Goal: Task Accomplishment & Management: Manage account settings

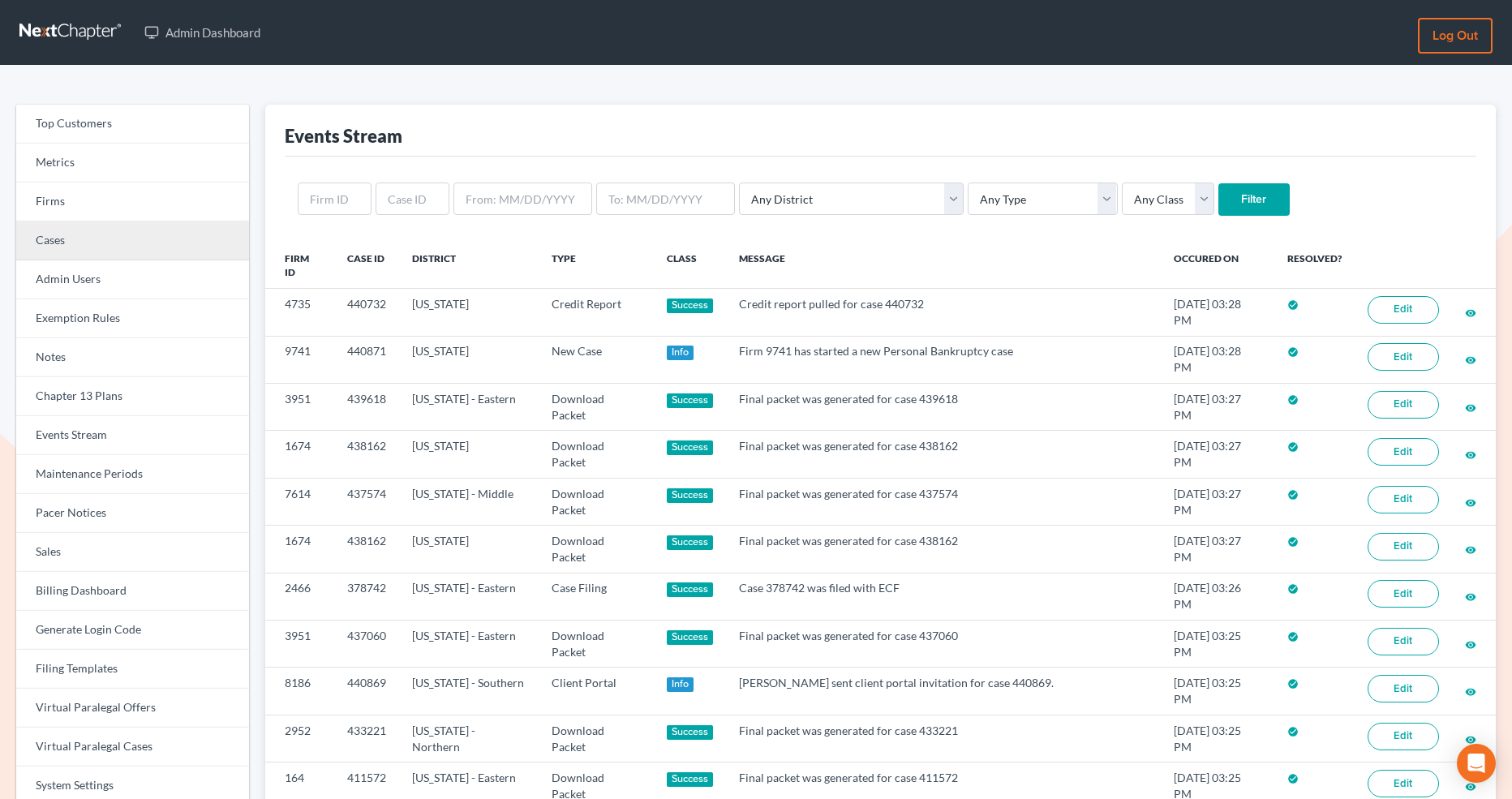
click at [110, 225] on link "Cases" at bounding box center [132, 241] width 233 height 39
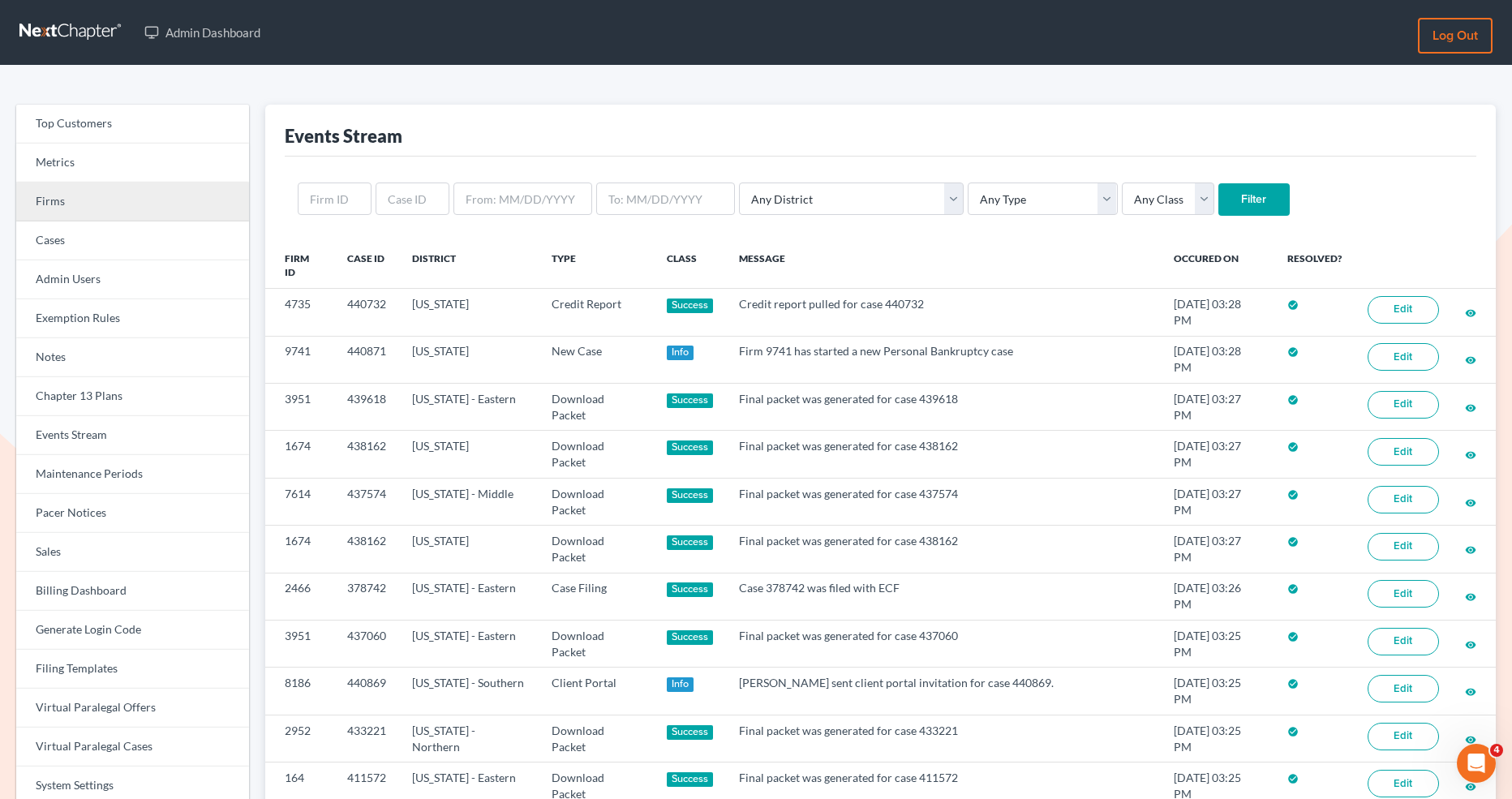
click at [98, 195] on link "Firms" at bounding box center [132, 202] width 233 height 39
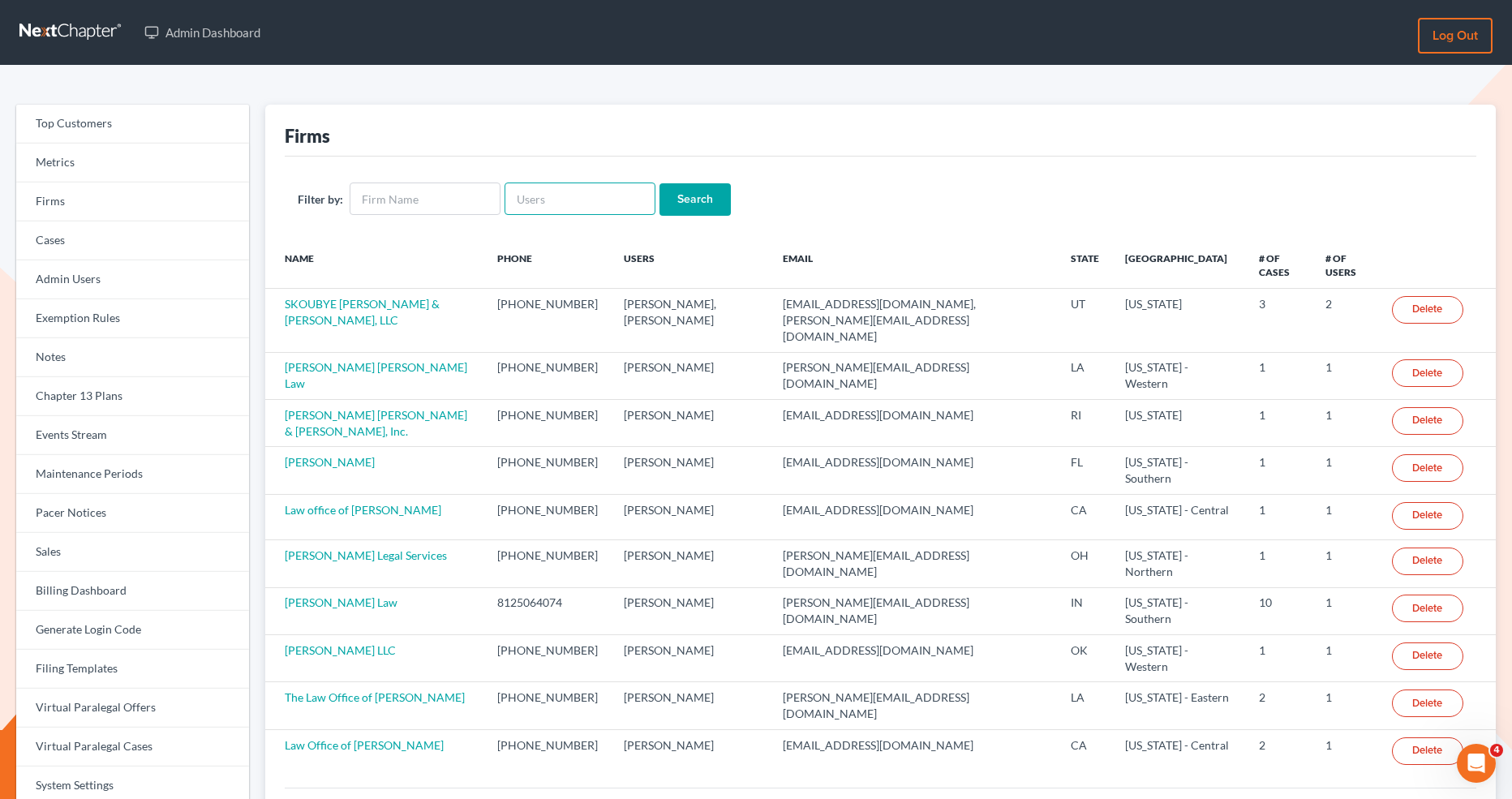
click at [551, 209] on input "text" at bounding box center [580, 199] width 151 height 32
paste input "alon.nager@frosttaxlaw.com"
type input "alon.nager@frosttaxlaw.com"
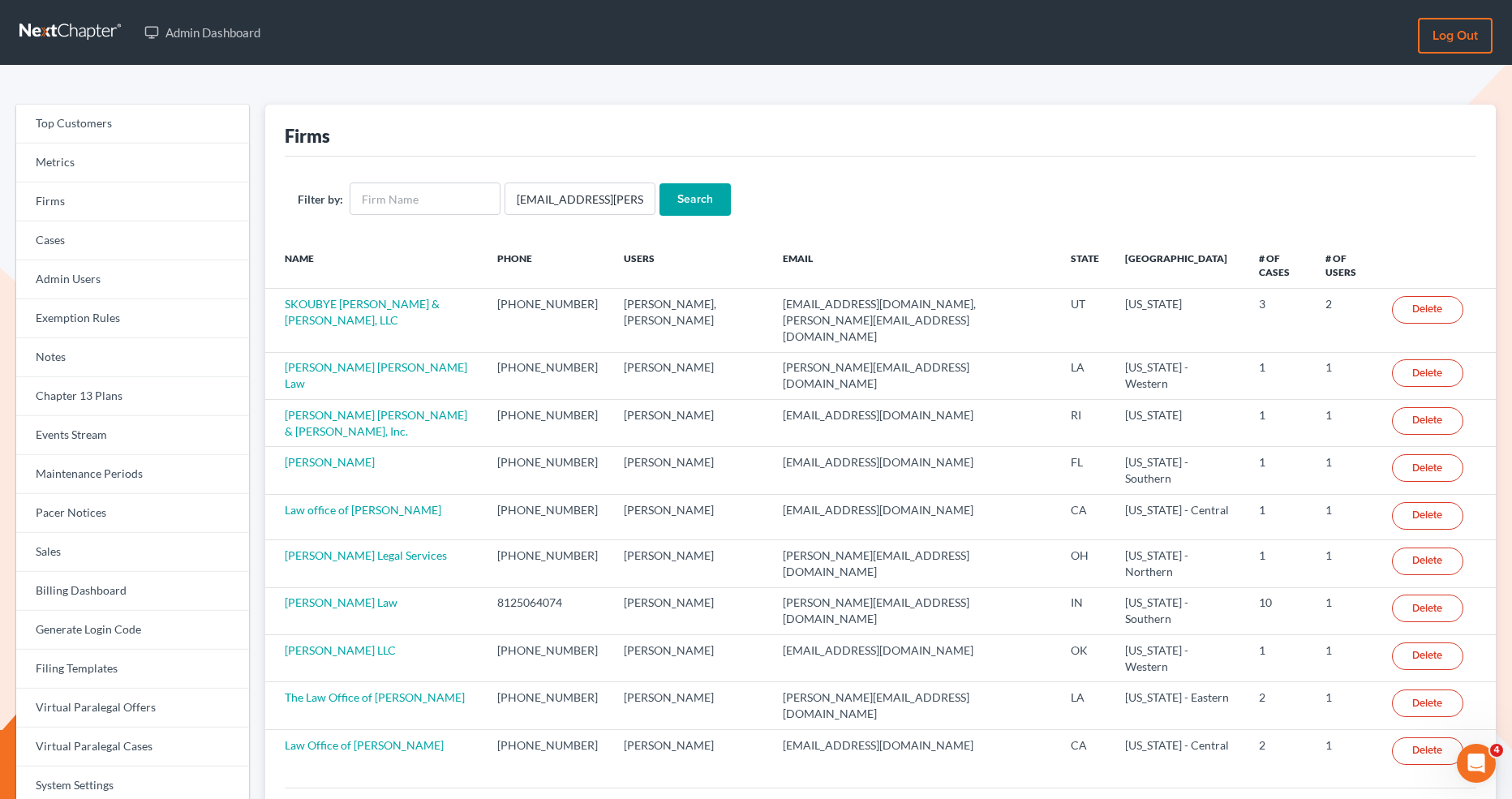
click at [683, 197] on input "Search" at bounding box center [695, 200] width 71 height 32
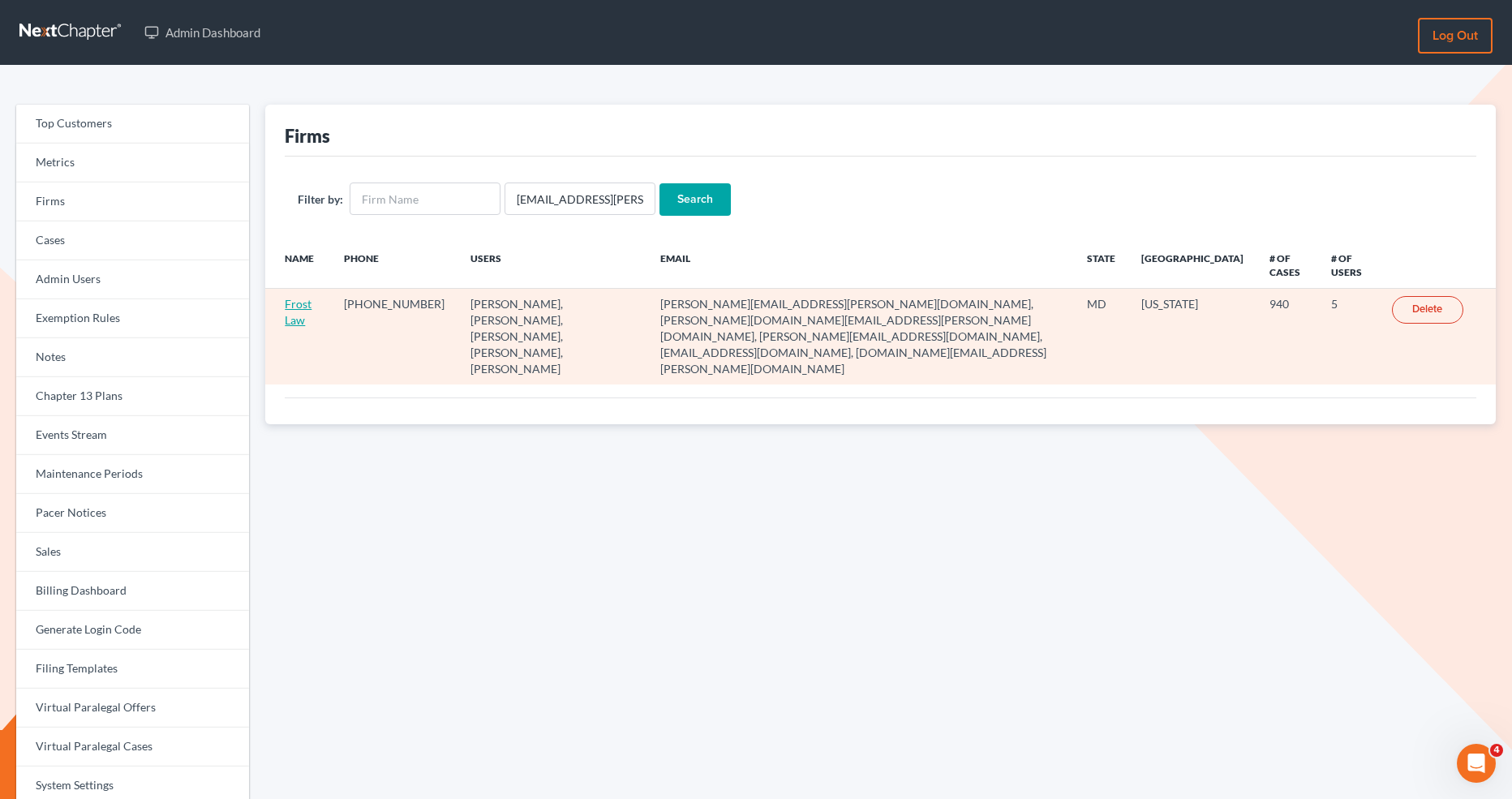
click at [301, 307] on link "Frost Law" at bounding box center [298, 311] width 27 height 30
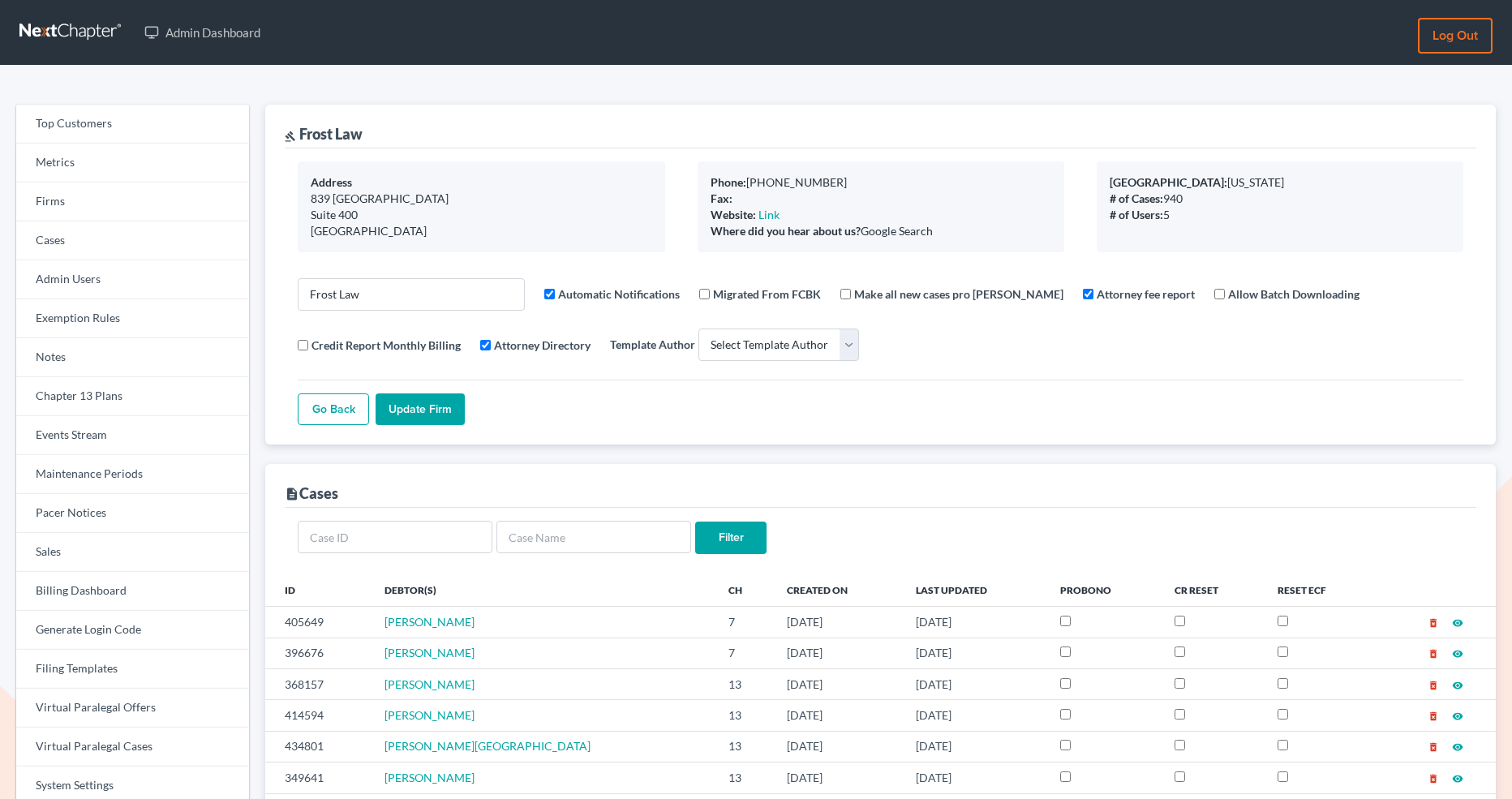
select select
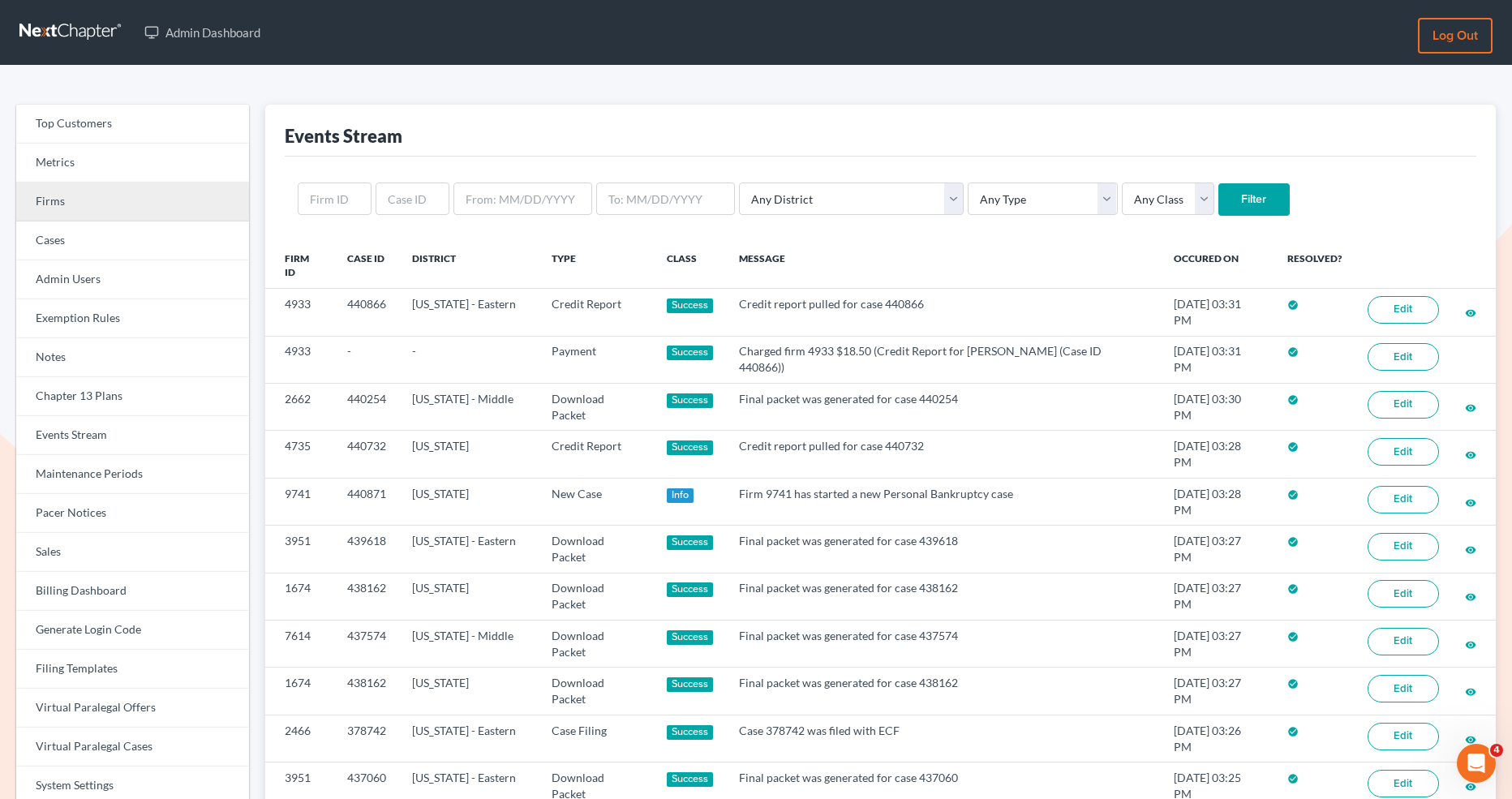
click at [100, 207] on link "Firms" at bounding box center [132, 202] width 233 height 39
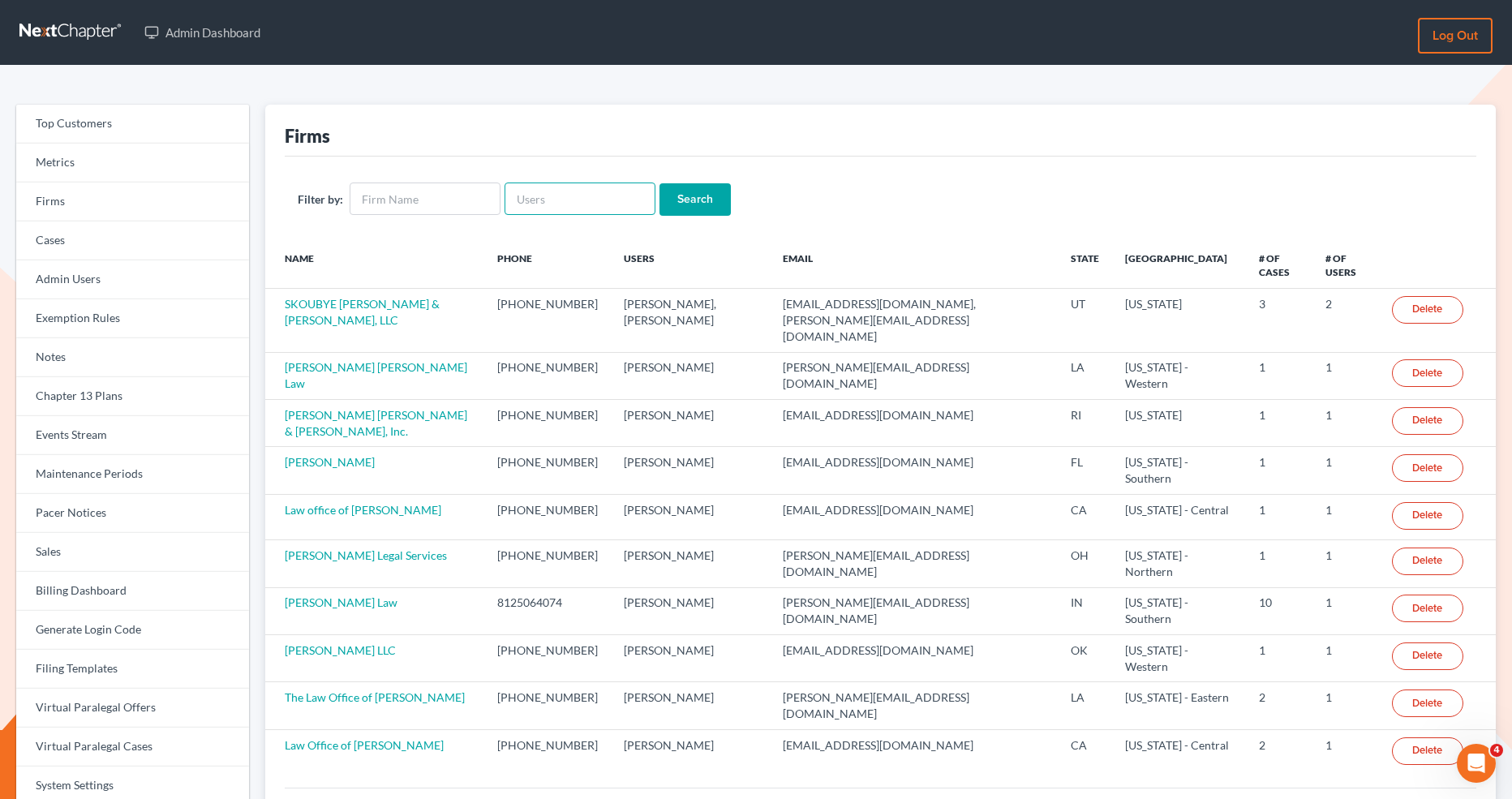
click at [585, 195] on input "text" at bounding box center [580, 199] width 151 height 32
paste input "[EMAIL_ADDRESS][PERSON_NAME][DOMAIN_NAME]"
type input "[EMAIL_ADDRESS][PERSON_NAME][DOMAIN_NAME]"
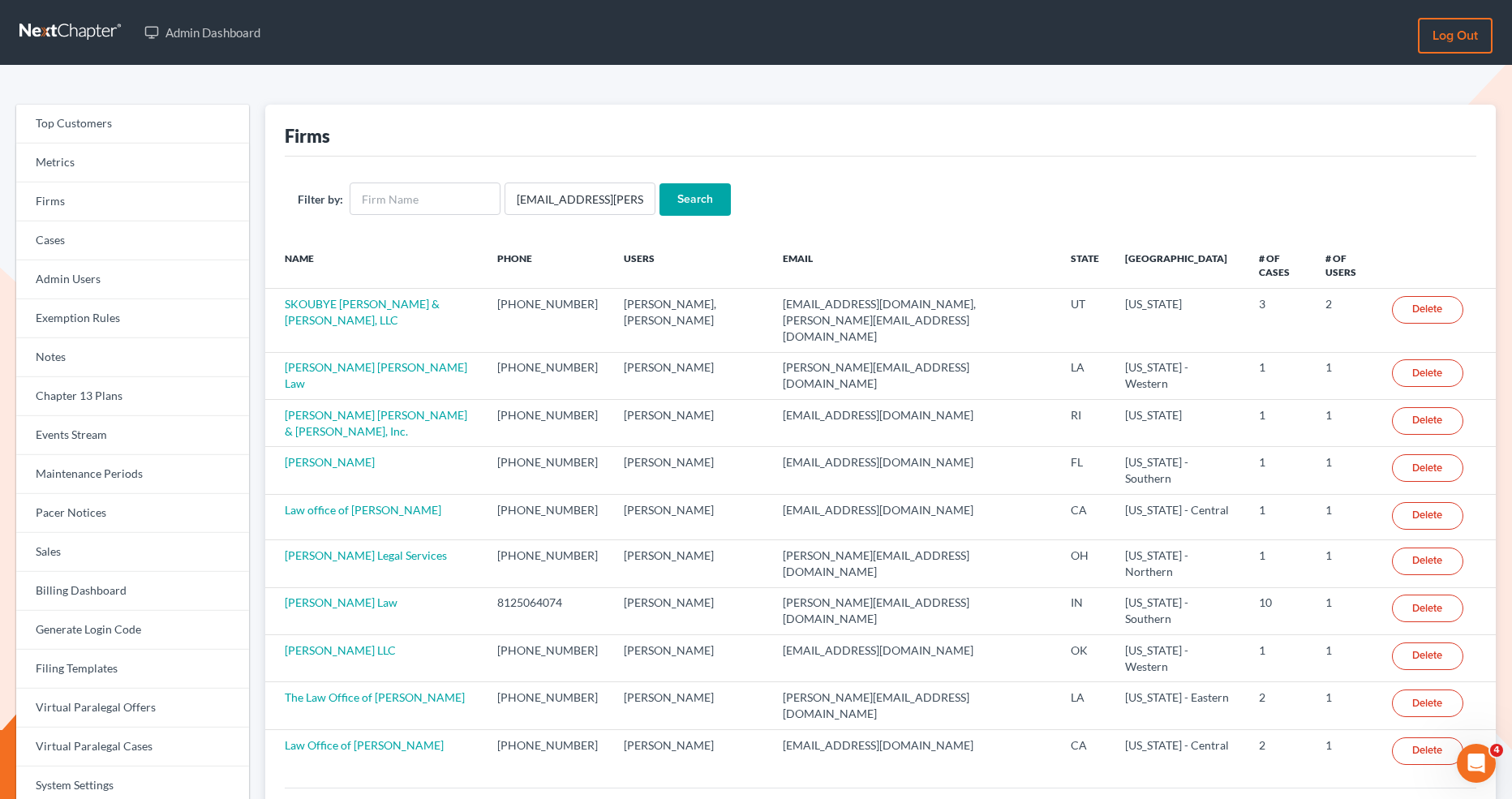
click at [668, 198] on input "Search" at bounding box center [695, 200] width 71 height 32
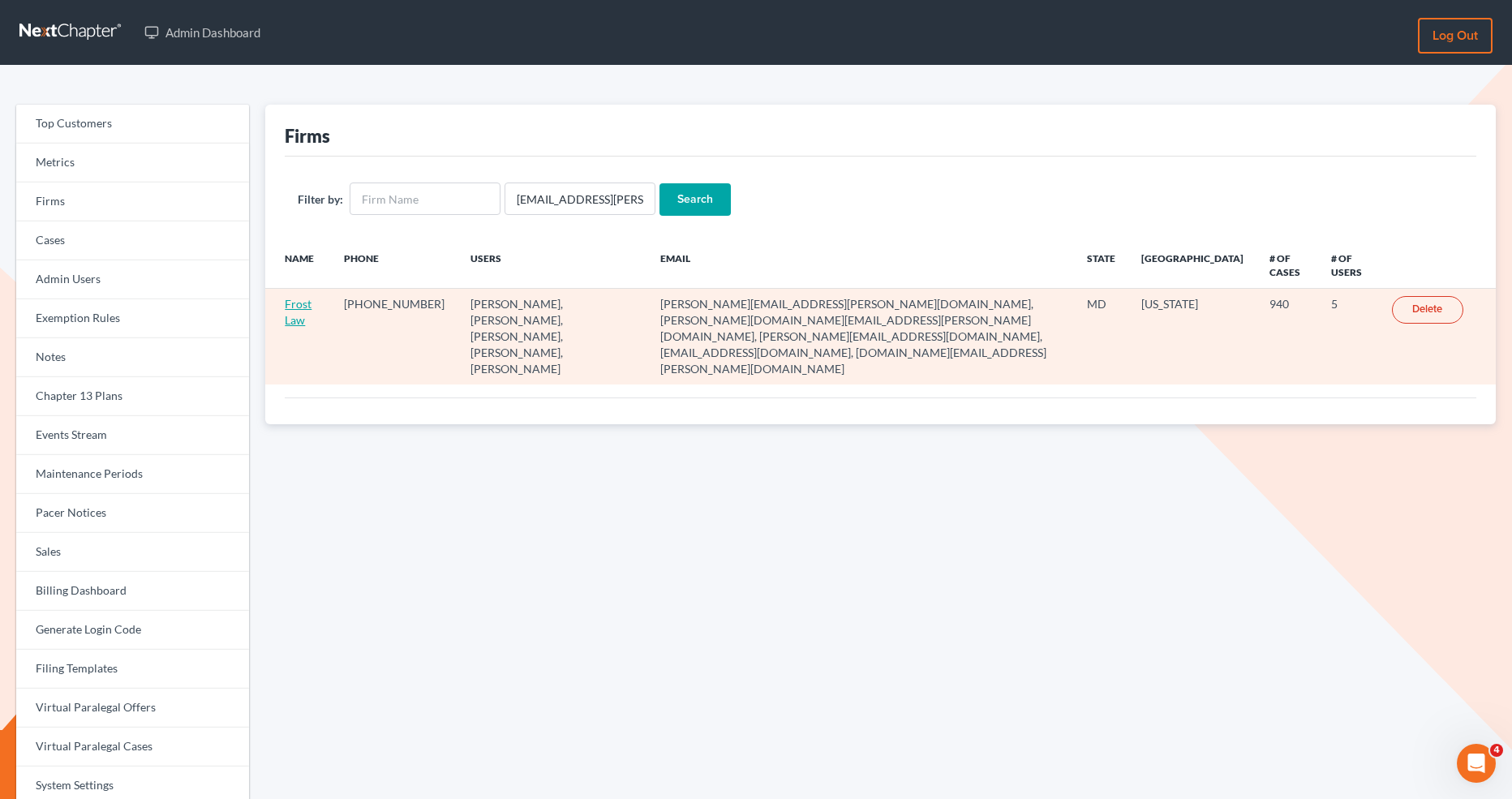
click at [301, 305] on link "Frost Law" at bounding box center [298, 311] width 27 height 30
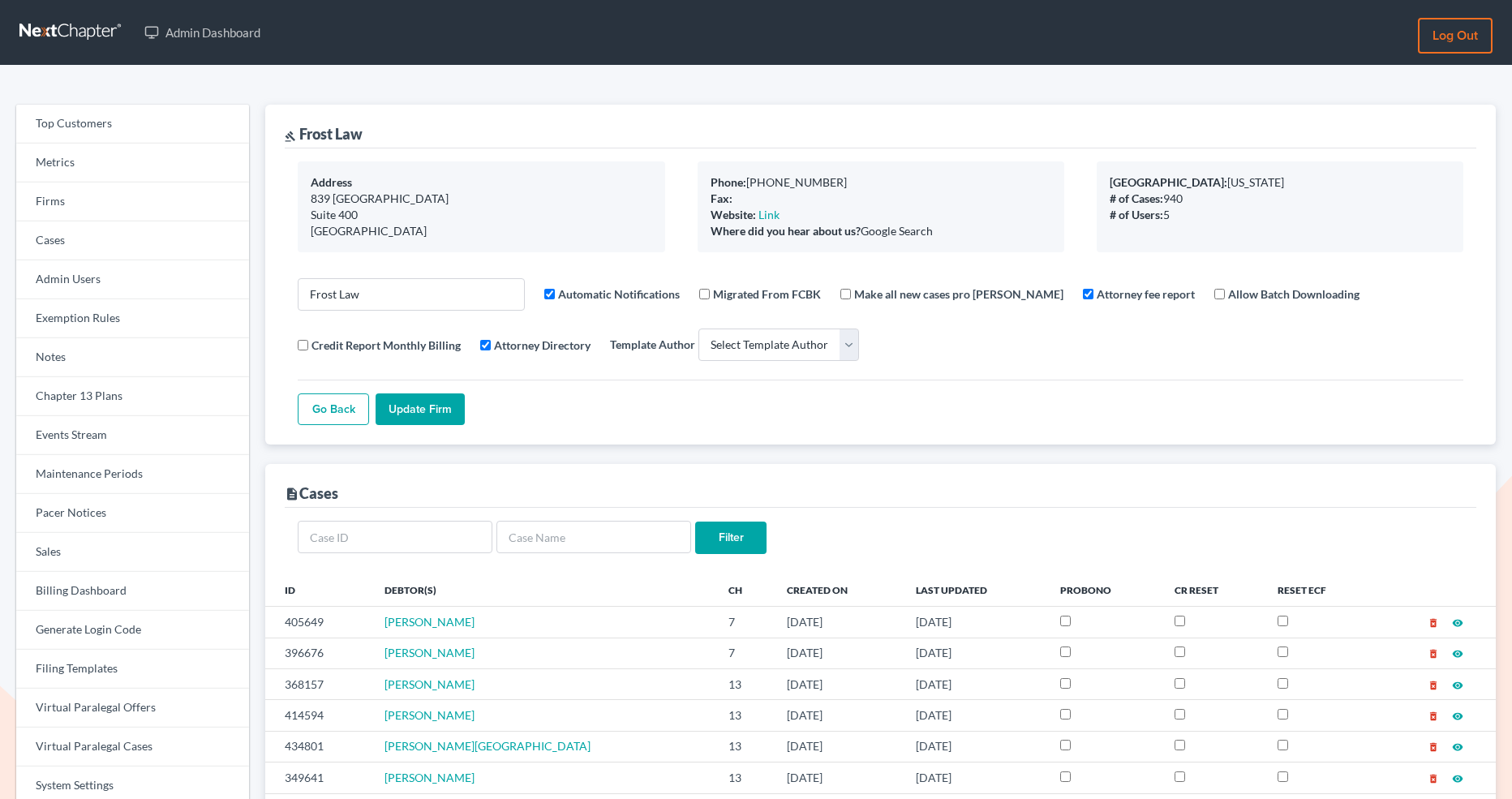
select select
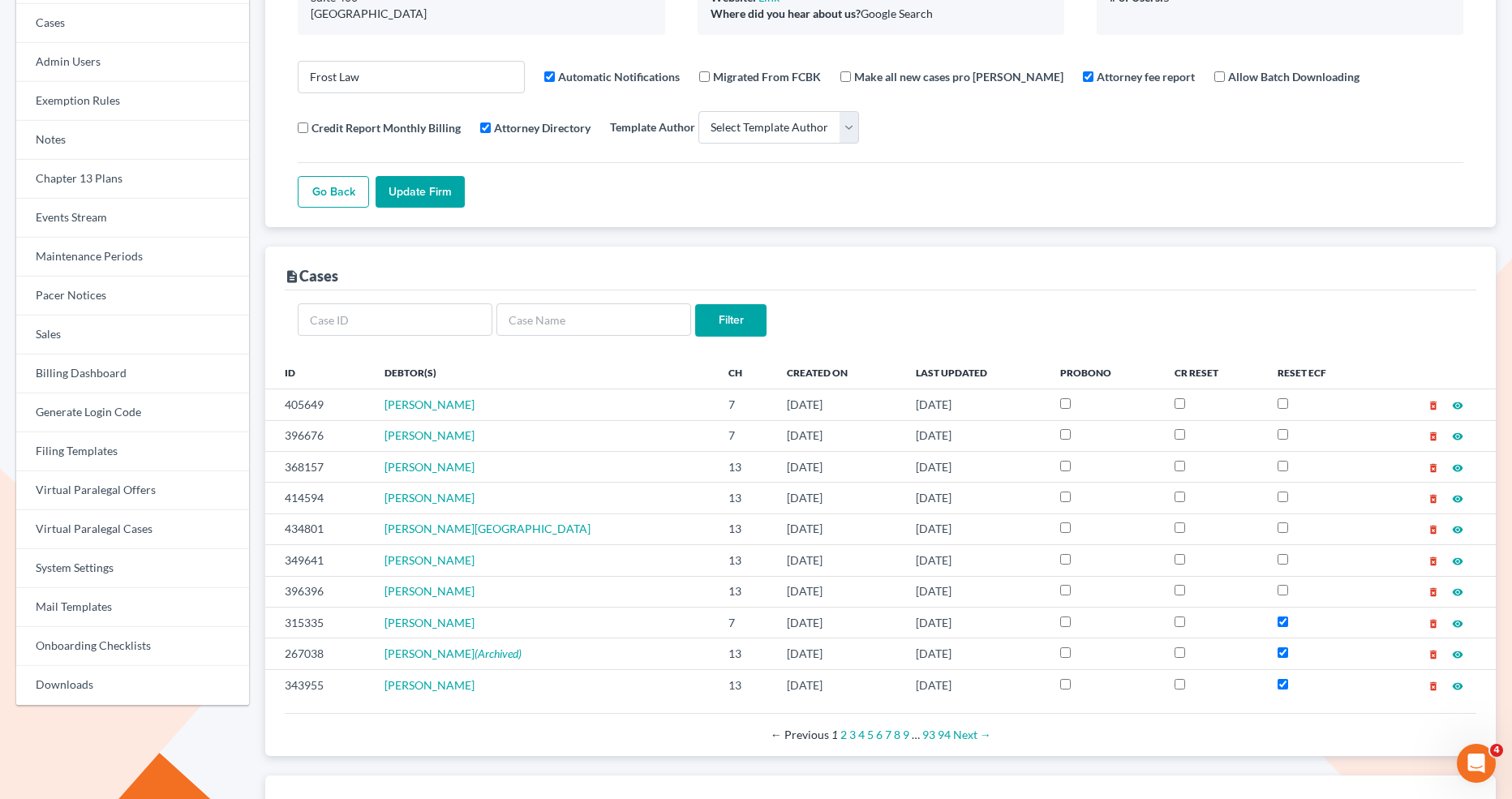
scroll to position [199, 0]
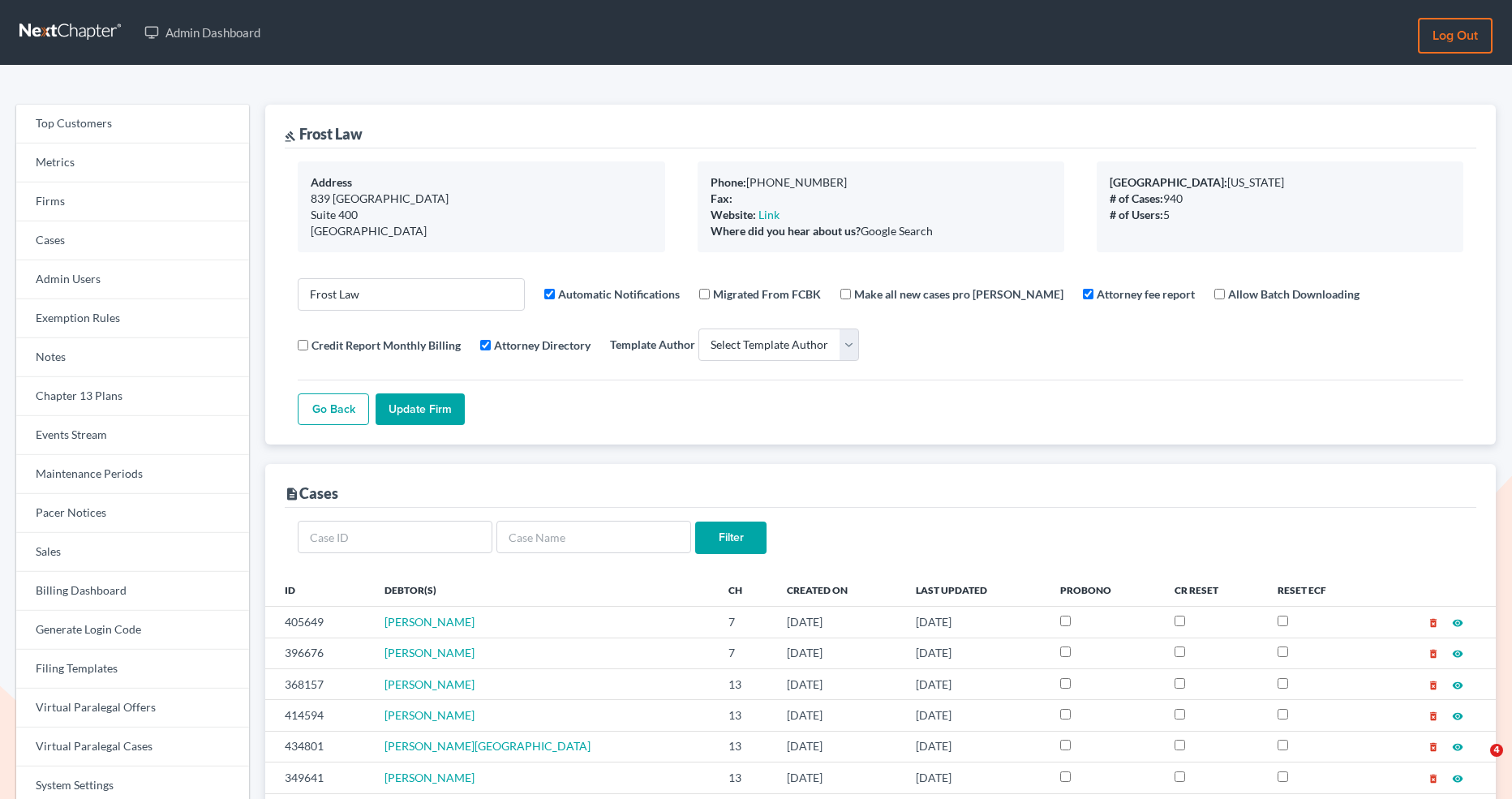
select select
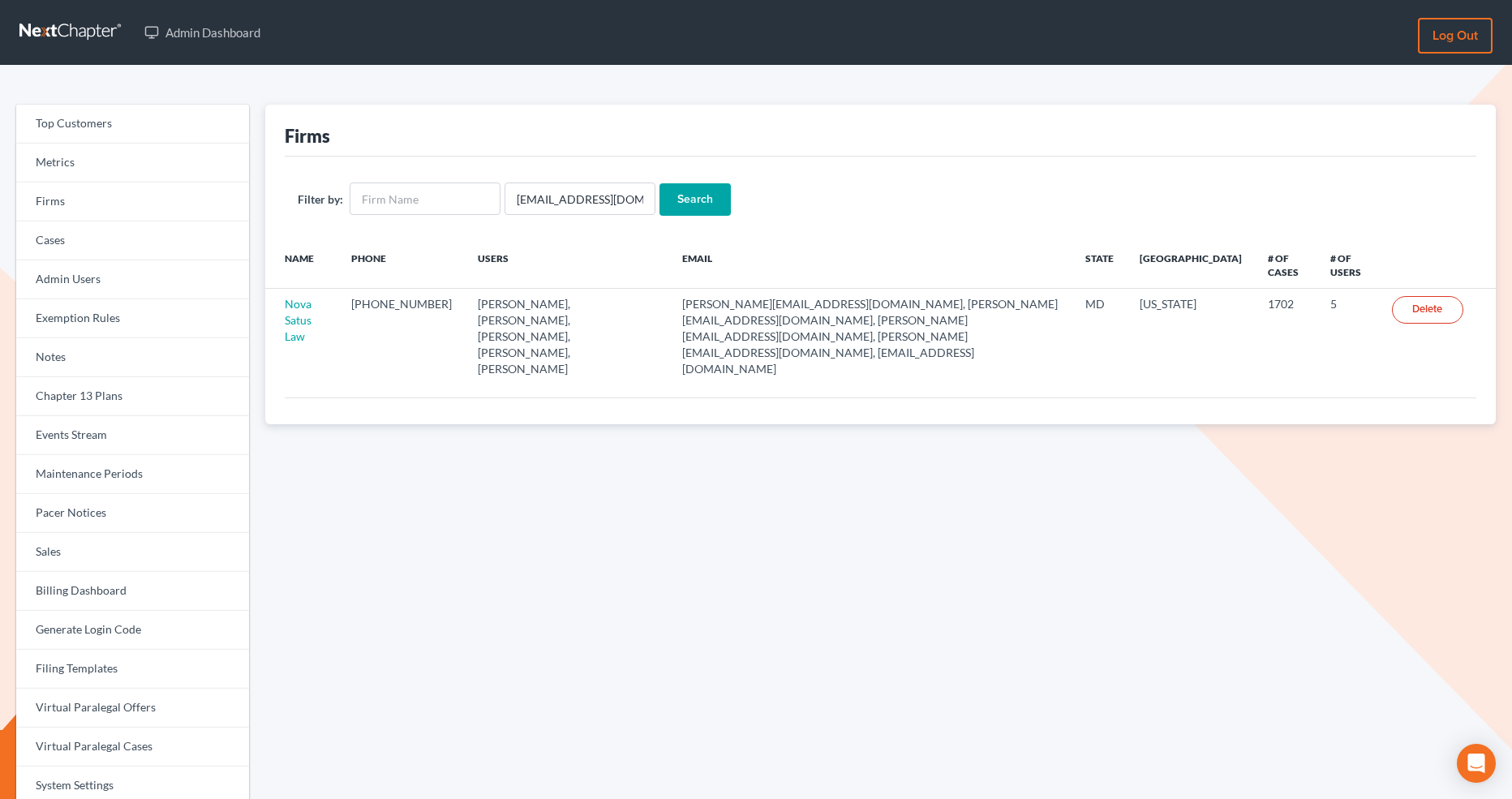
click at [659, 209] on input "Search" at bounding box center [695, 200] width 71 height 32
drag, startPoint x: 625, startPoint y: 202, endPoint x: 438, endPoint y: 160, distance: 191.7
click at [437, 160] on div "Filter by: emabuena@gmail.com Search" at bounding box center [880, 199] width 1191 height 85
paste input "paulacollinsjd"
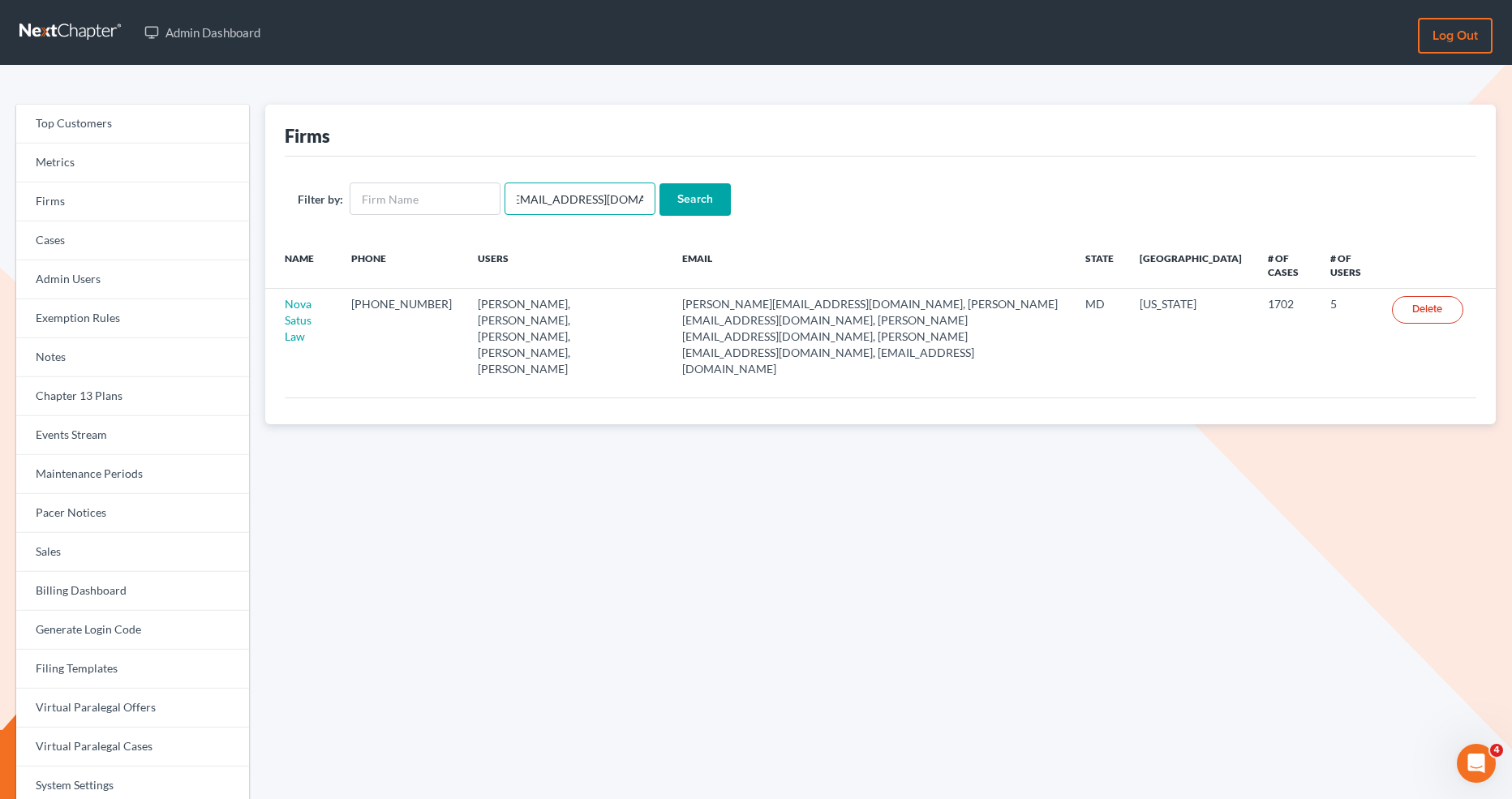
type input "paulacollinsjd@gmail.com"
click at [659, 201] on input "Search" at bounding box center [695, 200] width 71 height 32
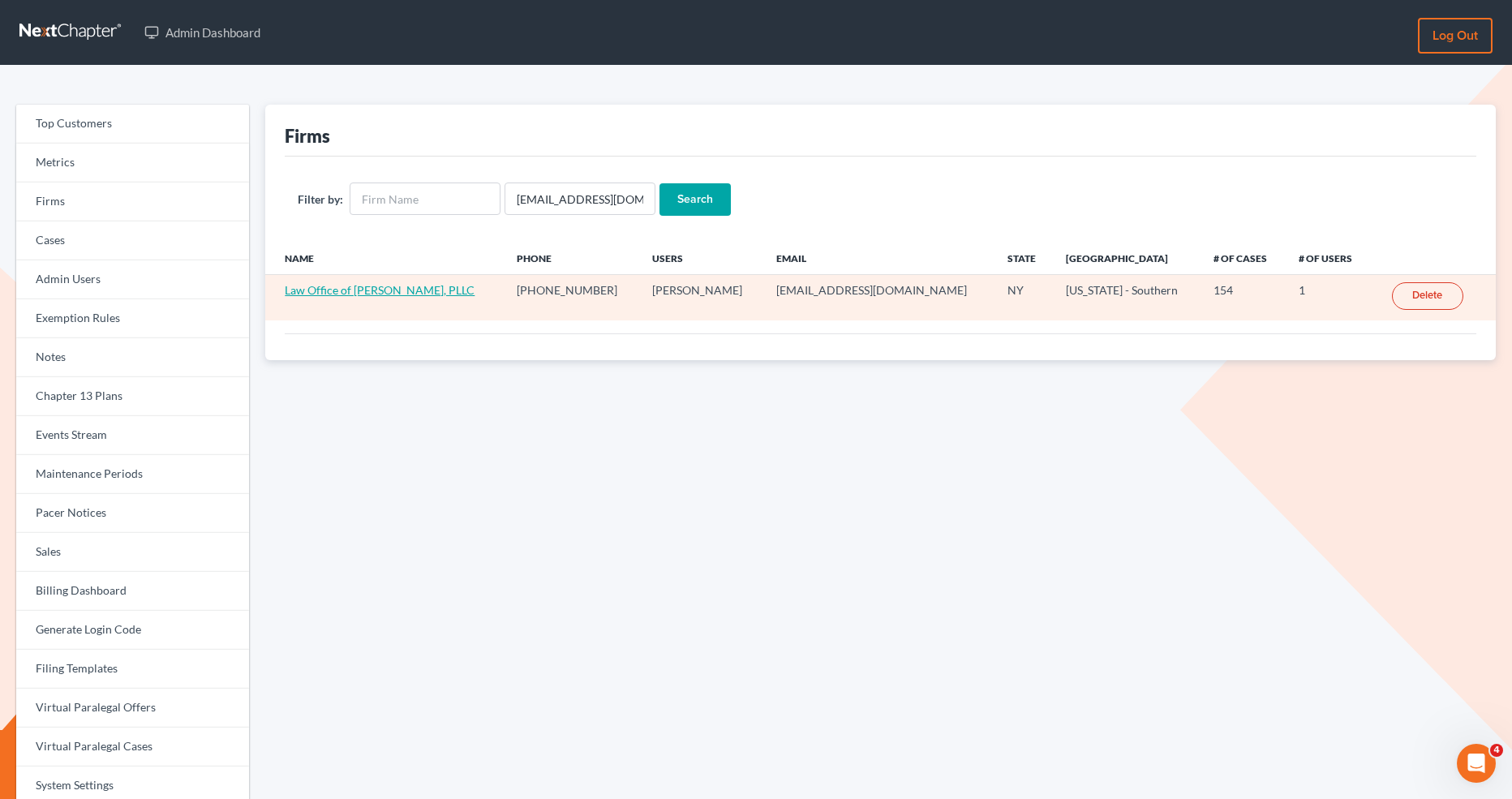
click at [328, 286] on link "Law Office of Paula Collins, PLLC" at bounding box center [379, 289] width 190 height 14
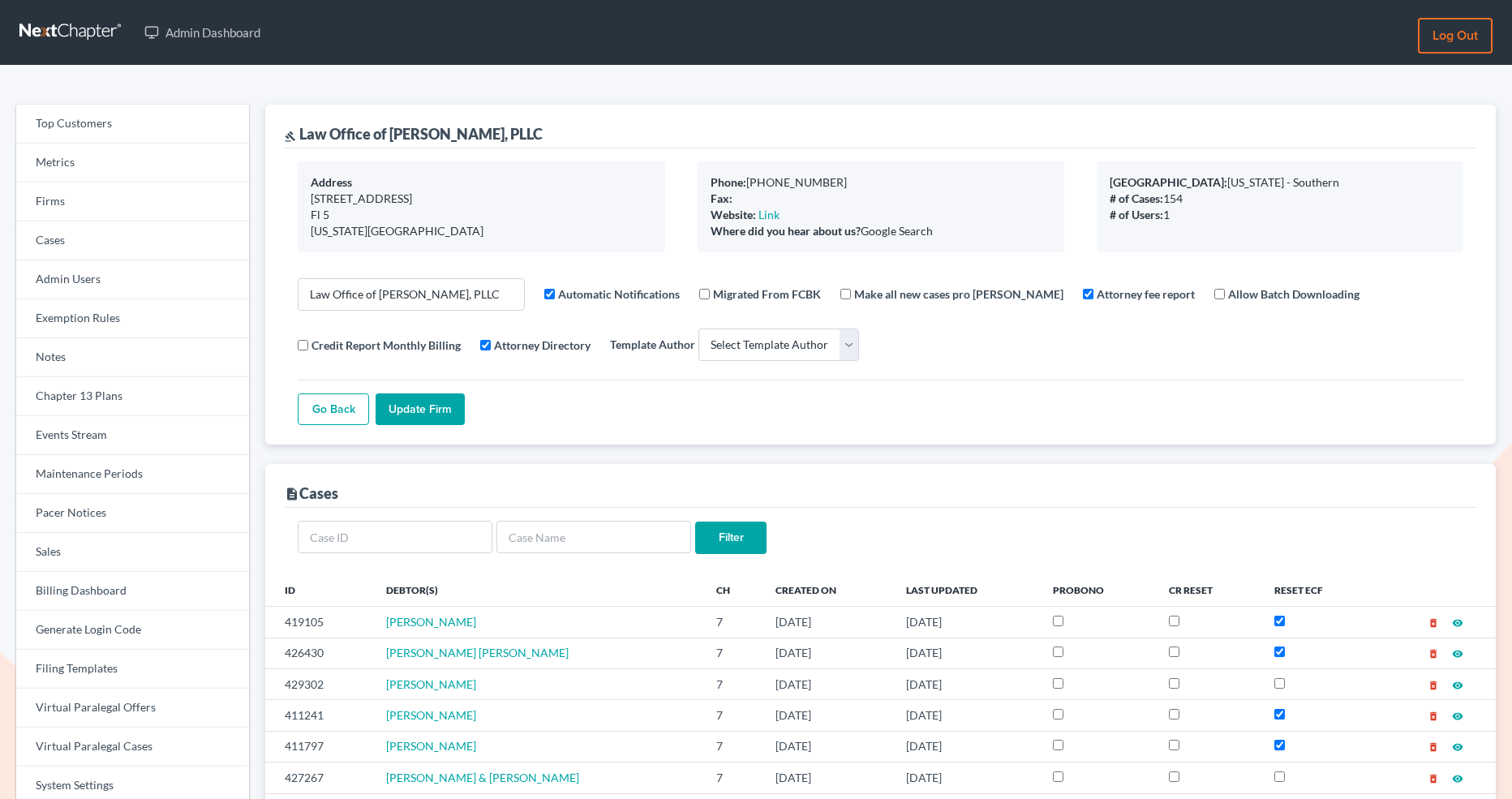
select select
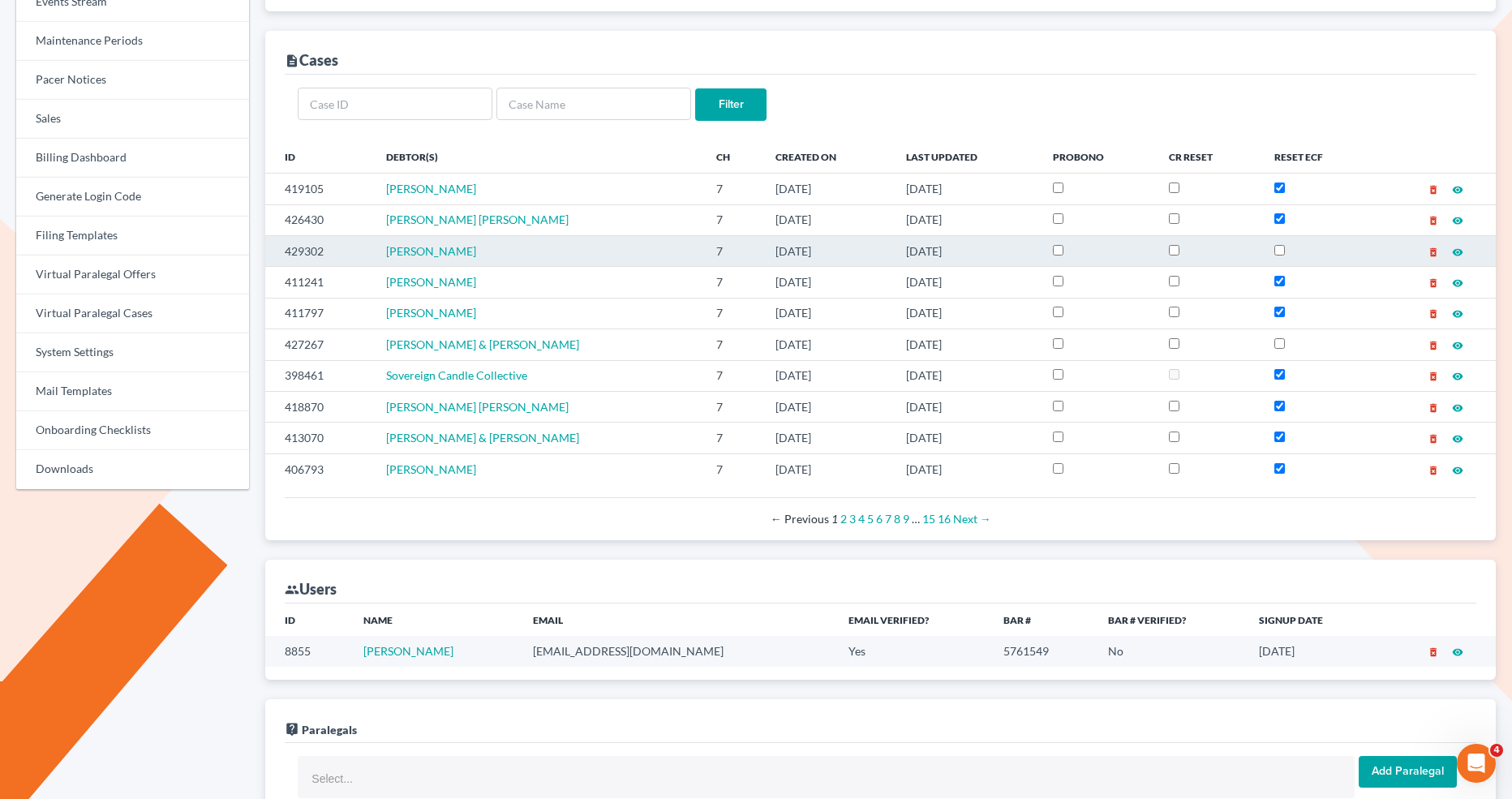
scroll to position [438, 0]
